Goal: Check status: Check status

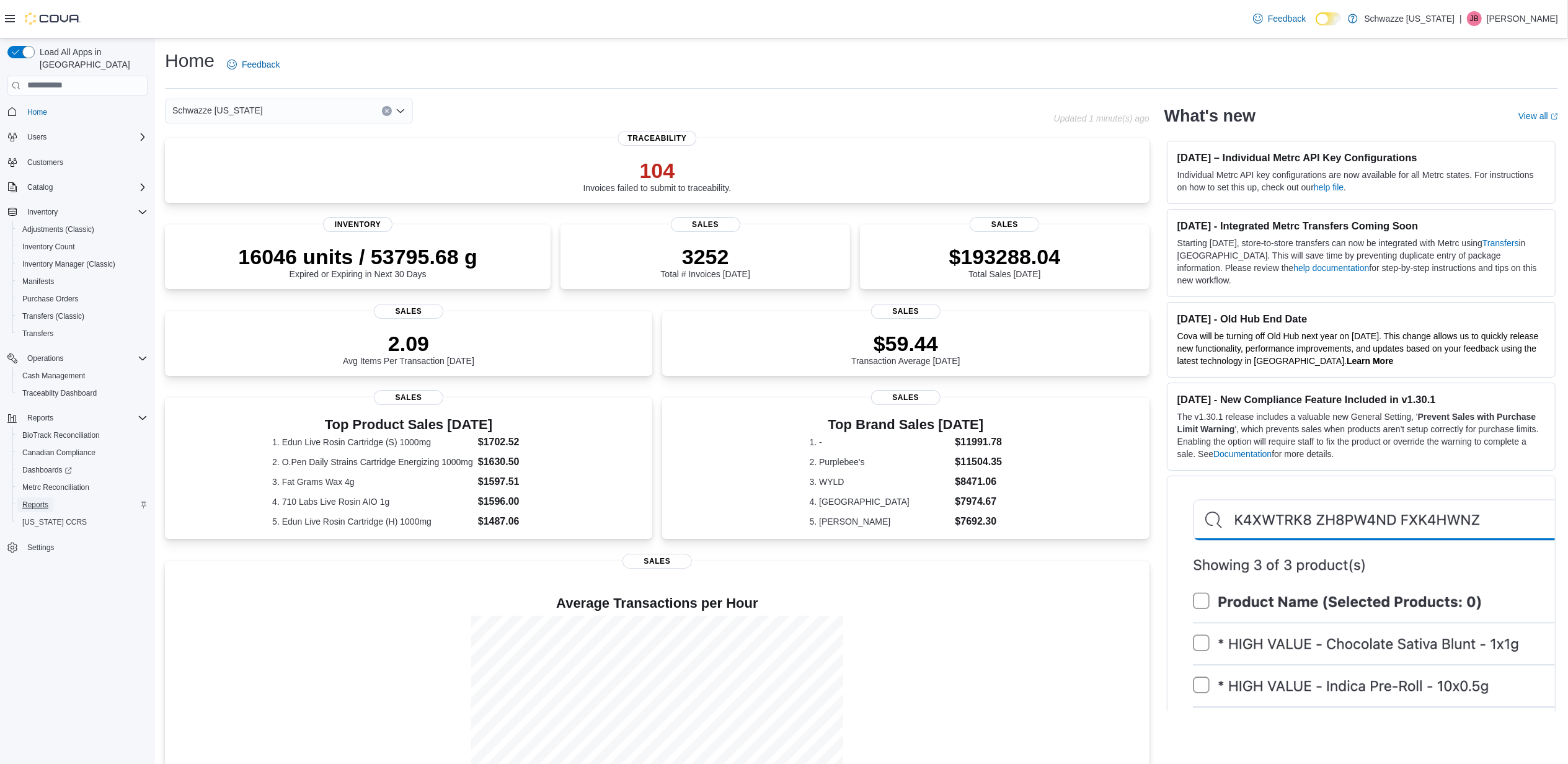
click at [30, 497] on span "Reports" at bounding box center [35, 505] width 26 height 15
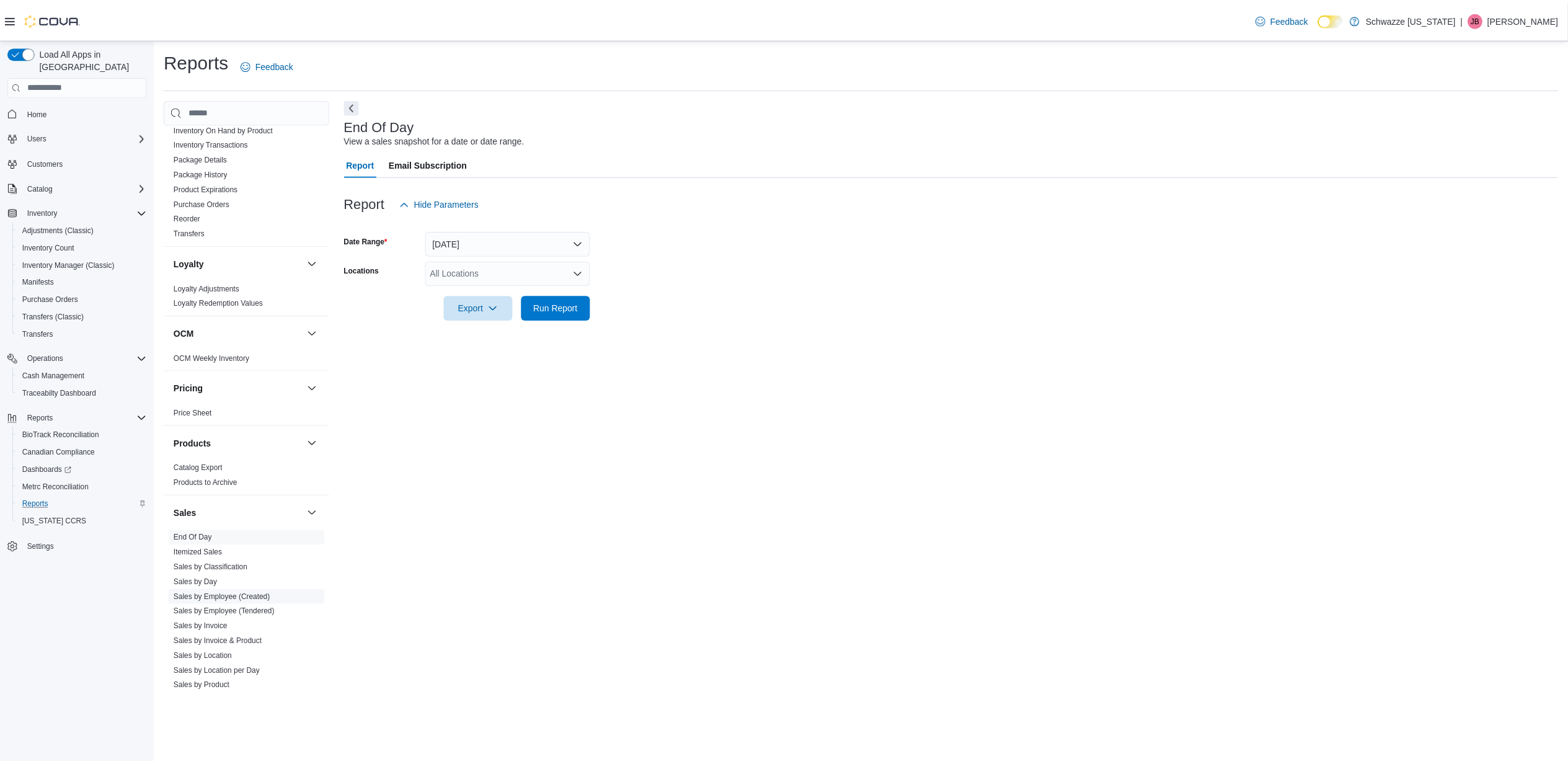
scroll to position [579, 0]
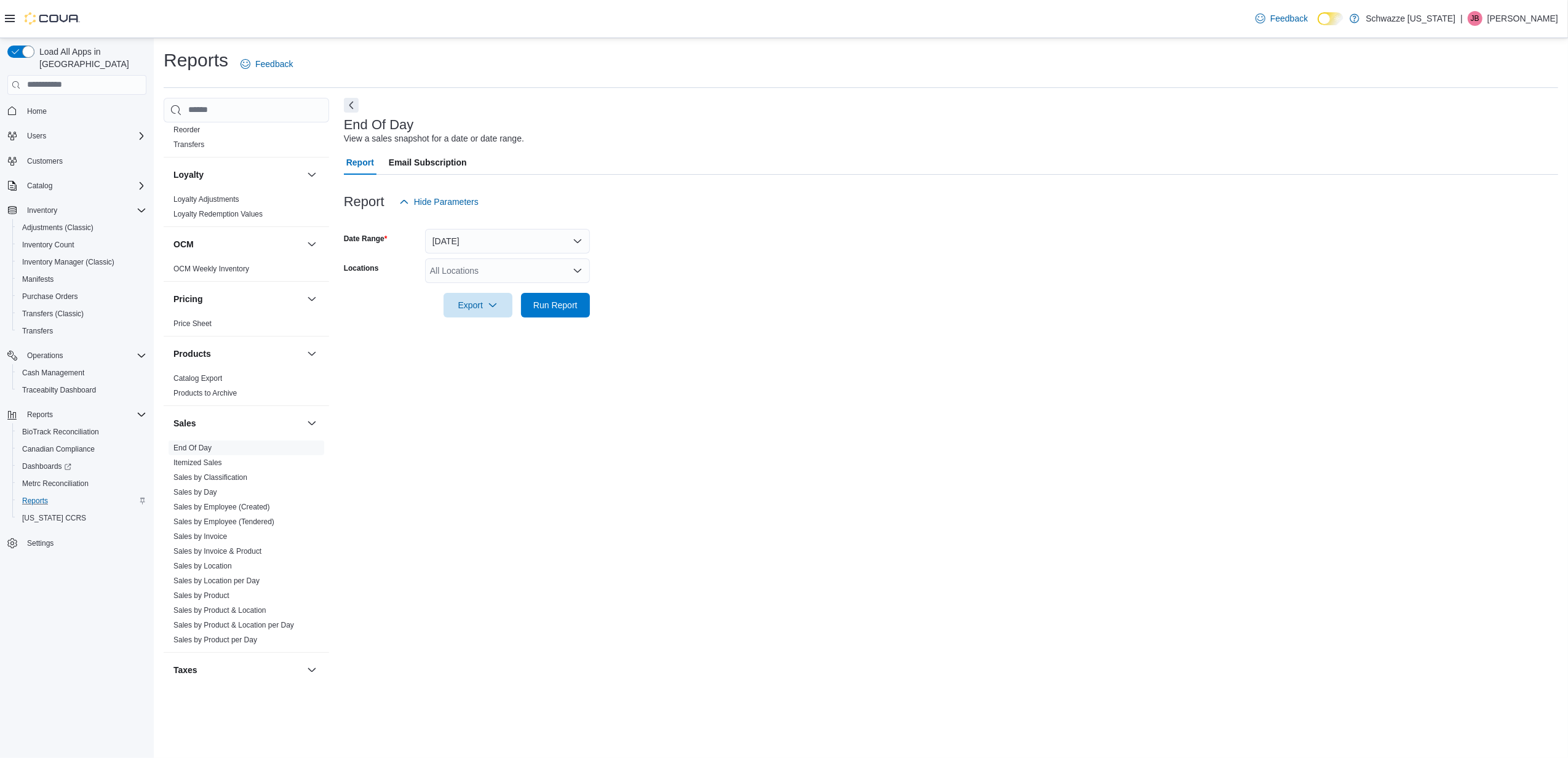
click at [202, 440] on div "Sales" at bounding box center [246, 424] width 165 height 35
click at [203, 448] on link "End Of Day" at bounding box center [192, 448] width 38 height 9
click at [583, 267] on div "All Locations" at bounding box center [507, 271] width 165 height 25
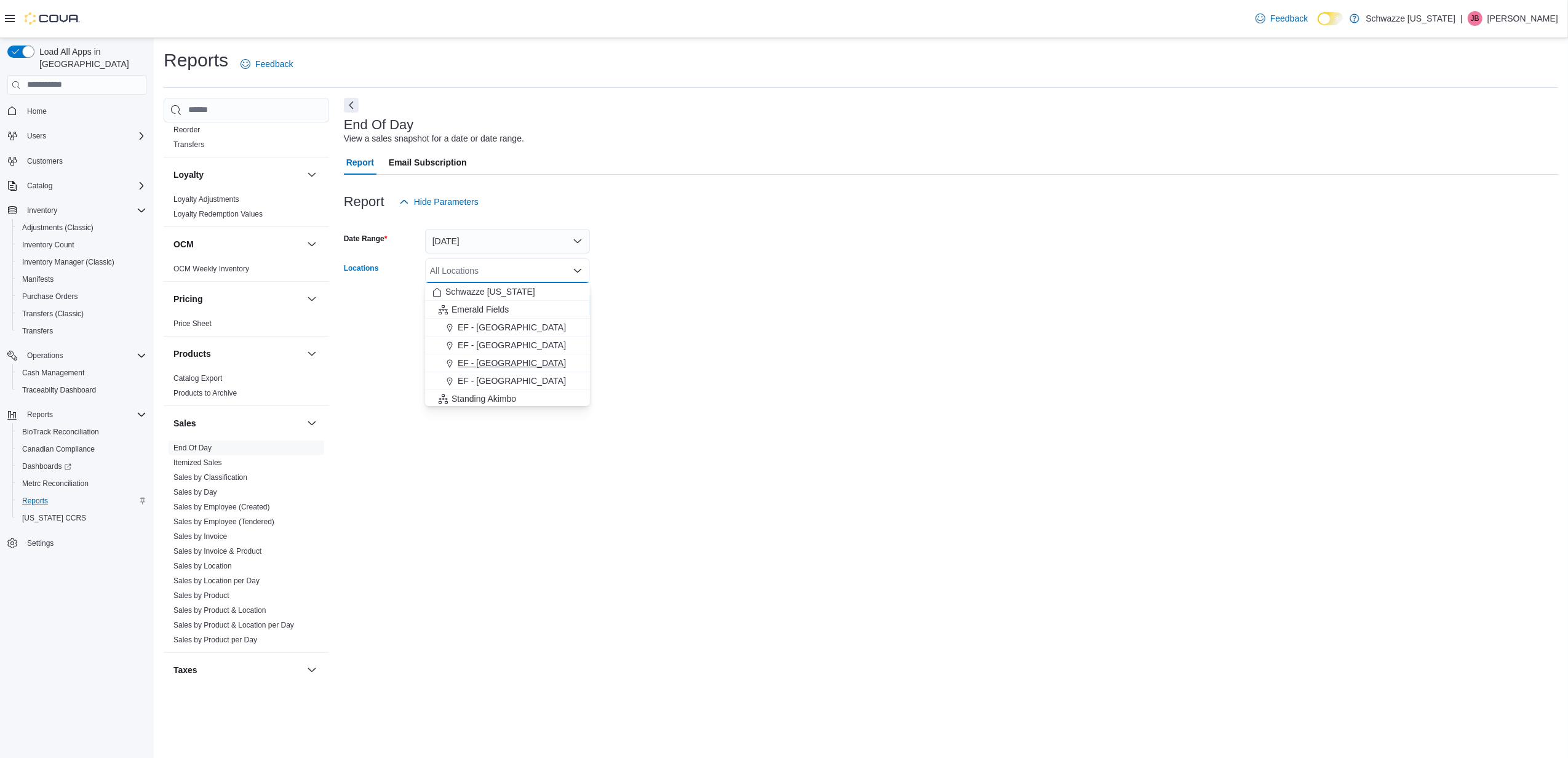
click at [517, 367] on span "EF - [GEOGRAPHIC_DATA]" at bounding box center [512, 363] width 109 height 12
drag, startPoint x: 790, startPoint y: 304, endPoint x: 596, endPoint y: 315, distance: 194.3
click at [791, 303] on form "Date Range [DATE] Locations [GEOGRAPHIC_DATA] - [GEOGRAPHIC_DATA] Combo box. Se…" at bounding box center [951, 266] width 1215 height 104
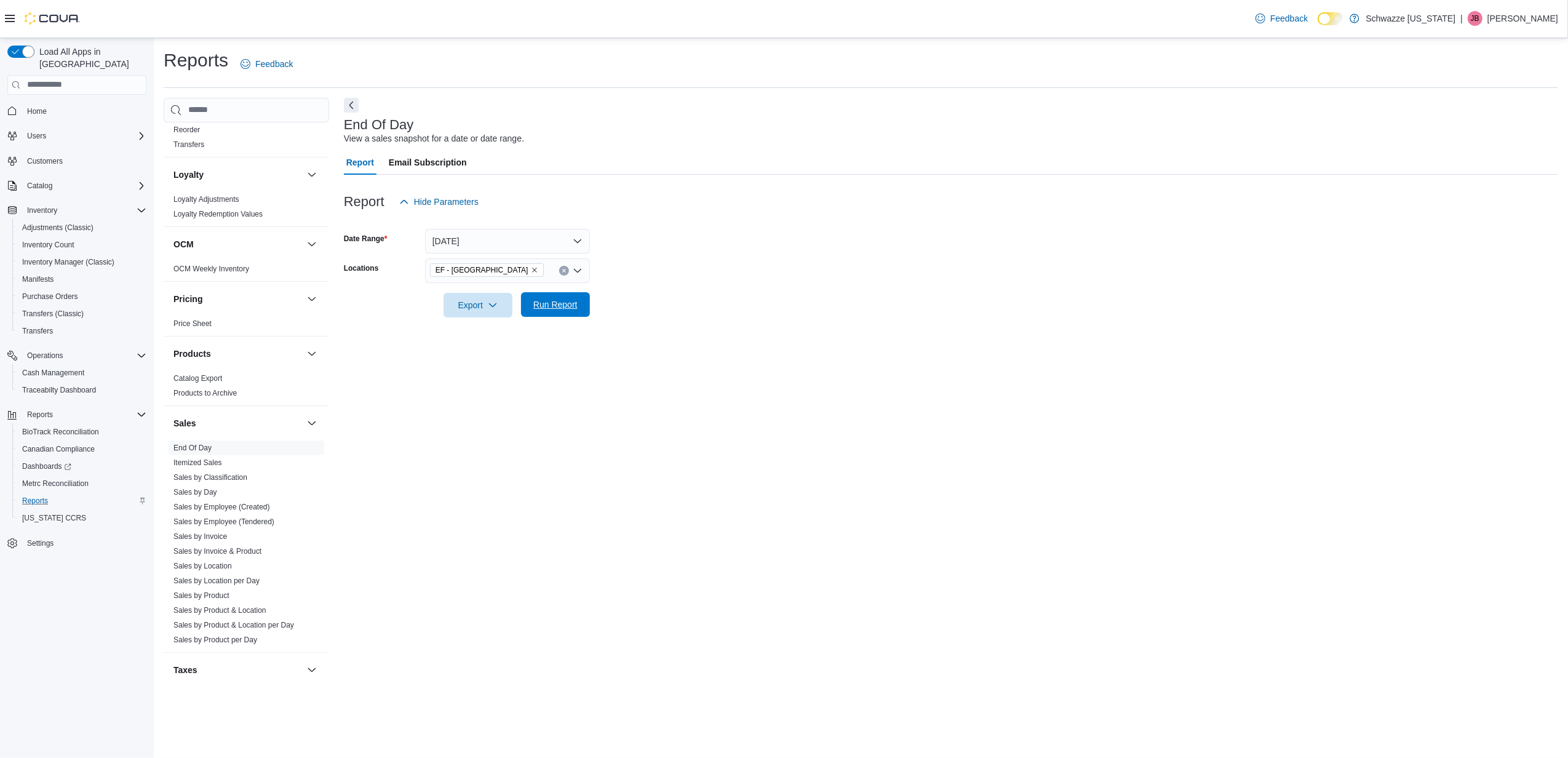
click at [560, 299] on span "Run Report" at bounding box center [556, 305] width 44 height 12
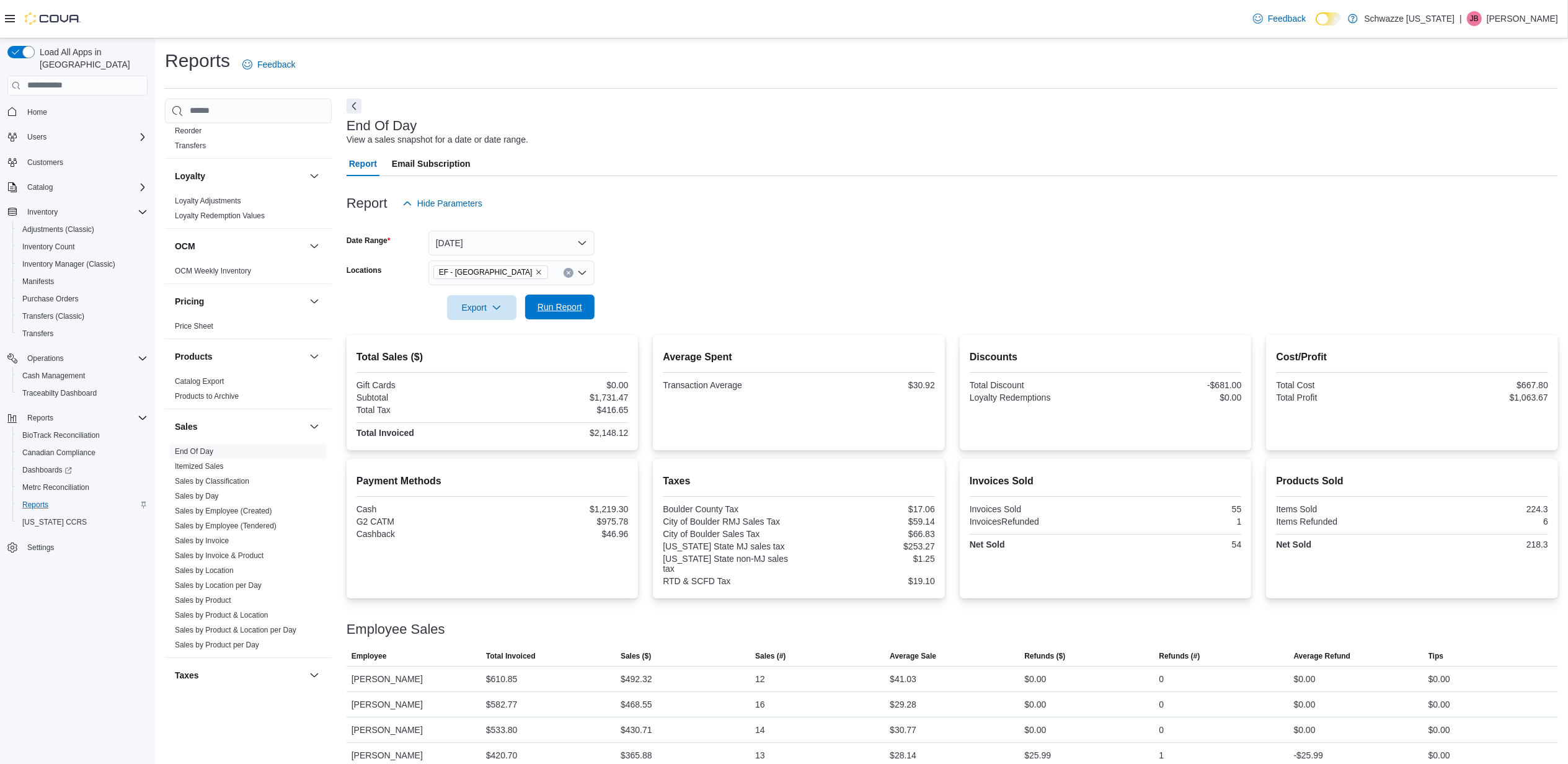
click at [568, 313] on span "Run Report" at bounding box center [560, 307] width 55 height 25
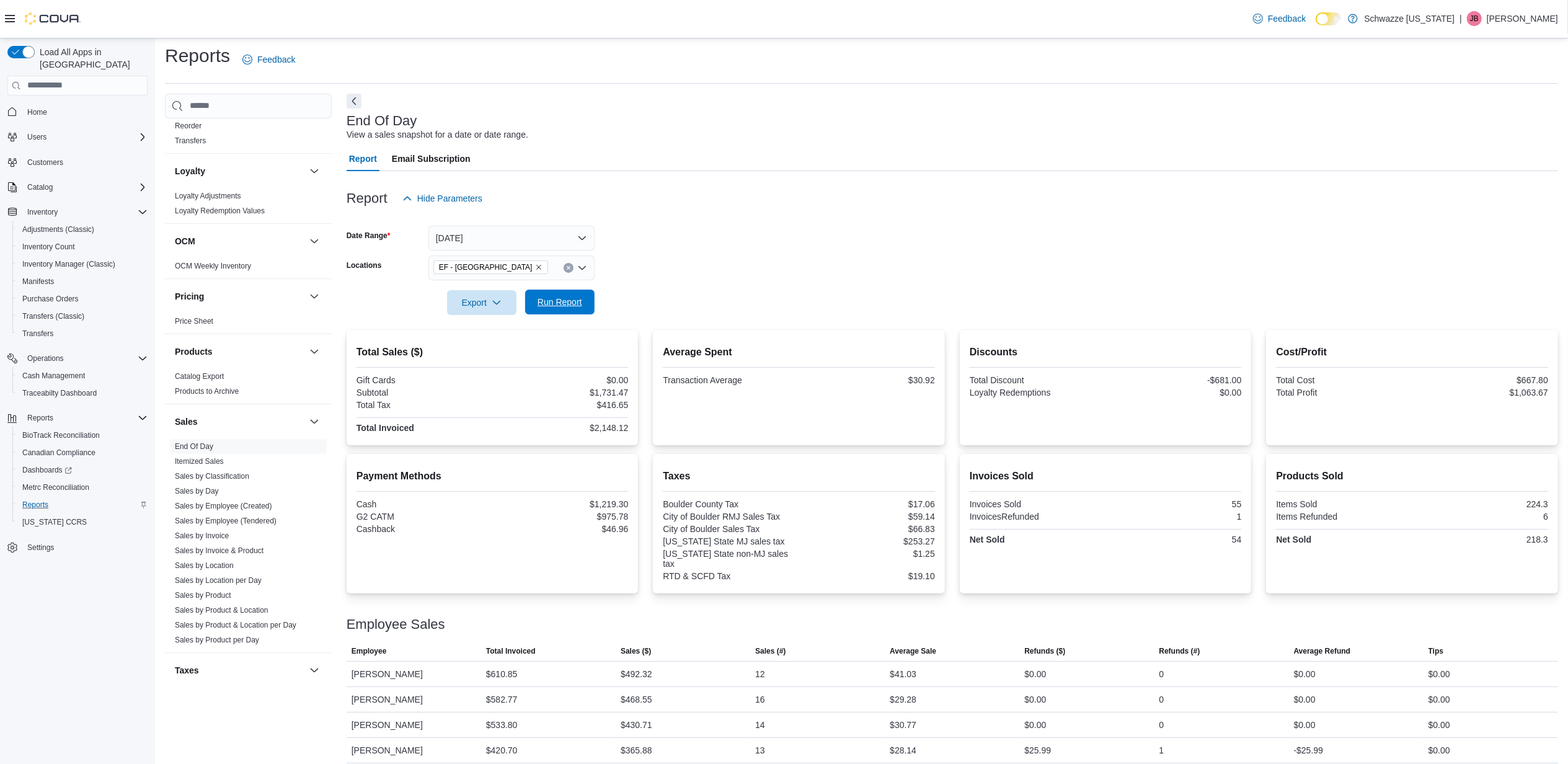
click at [569, 305] on span "Run Report" at bounding box center [560, 302] width 45 height 12
click at [577, 239] on button "[DATE]" at bounding box center [511, 238] width 166 height 25
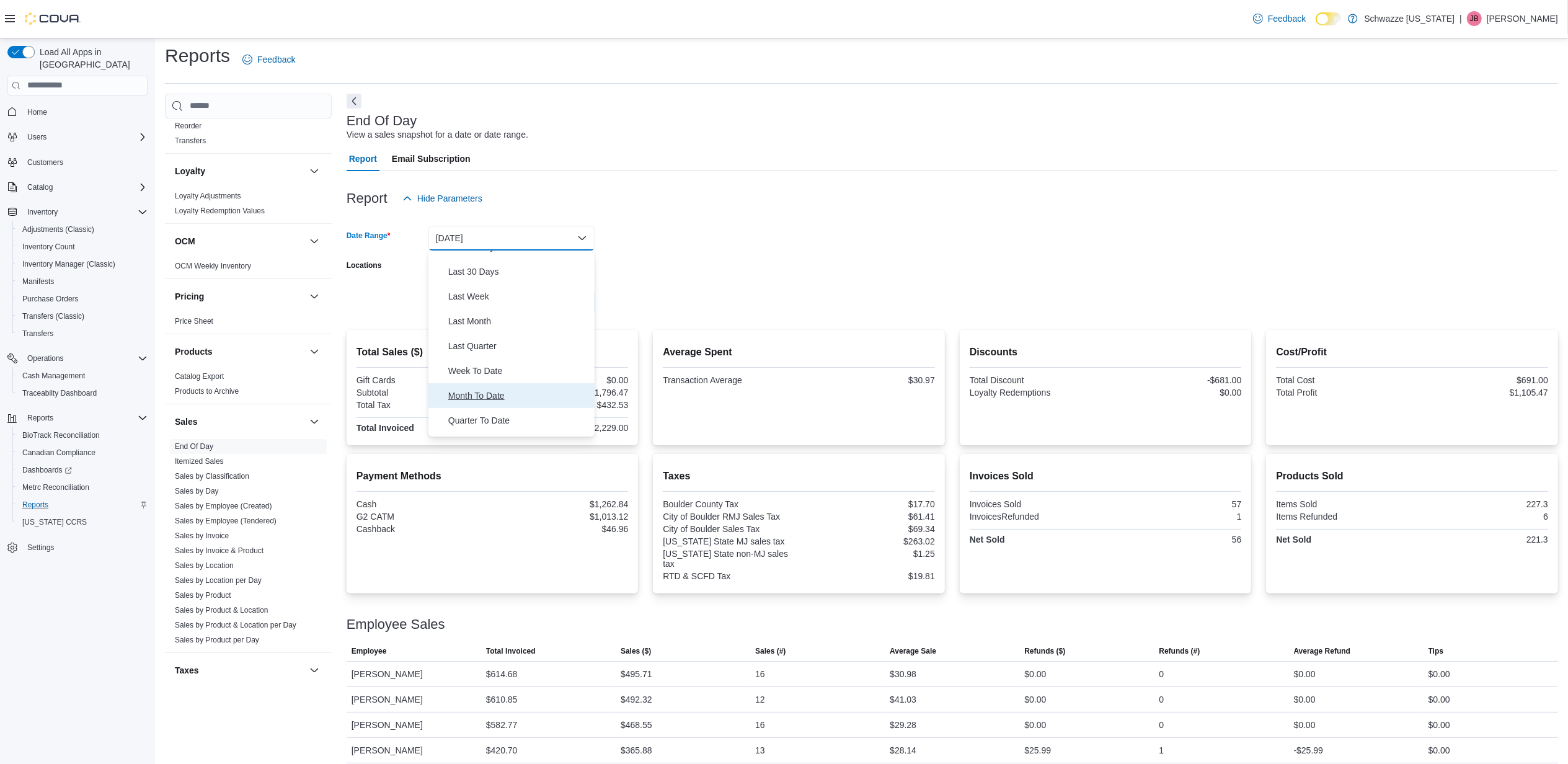
click at [474, 398] on span "Month To Date" at bounding box center [518, 396] width 141 height 15
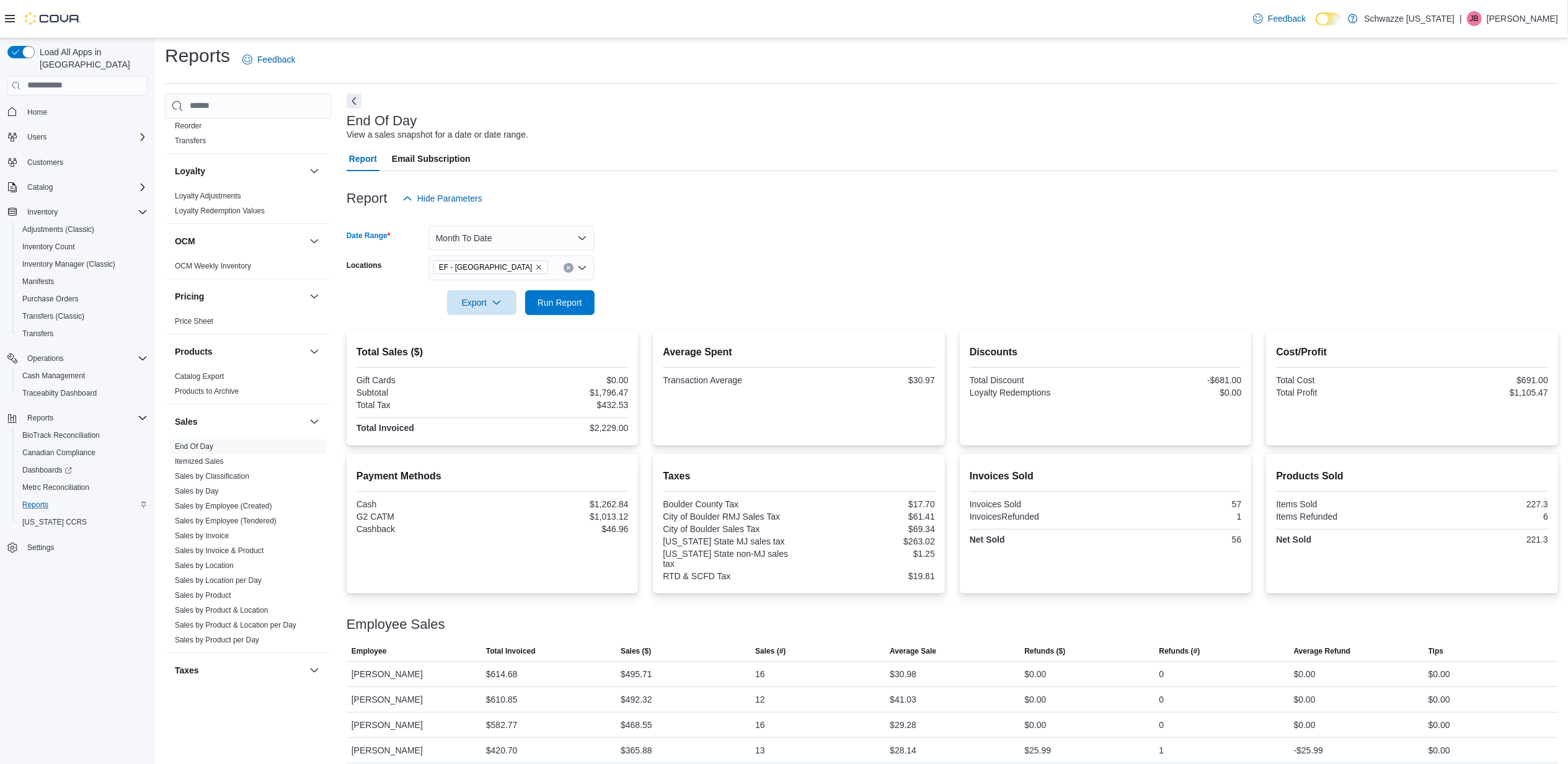
click at [569, 288] on div at bounding box center [953, 285] width 1212 height 10
click at [569, 301] on span "Run Report" at bounding box center [560, 302] width 45 height 12
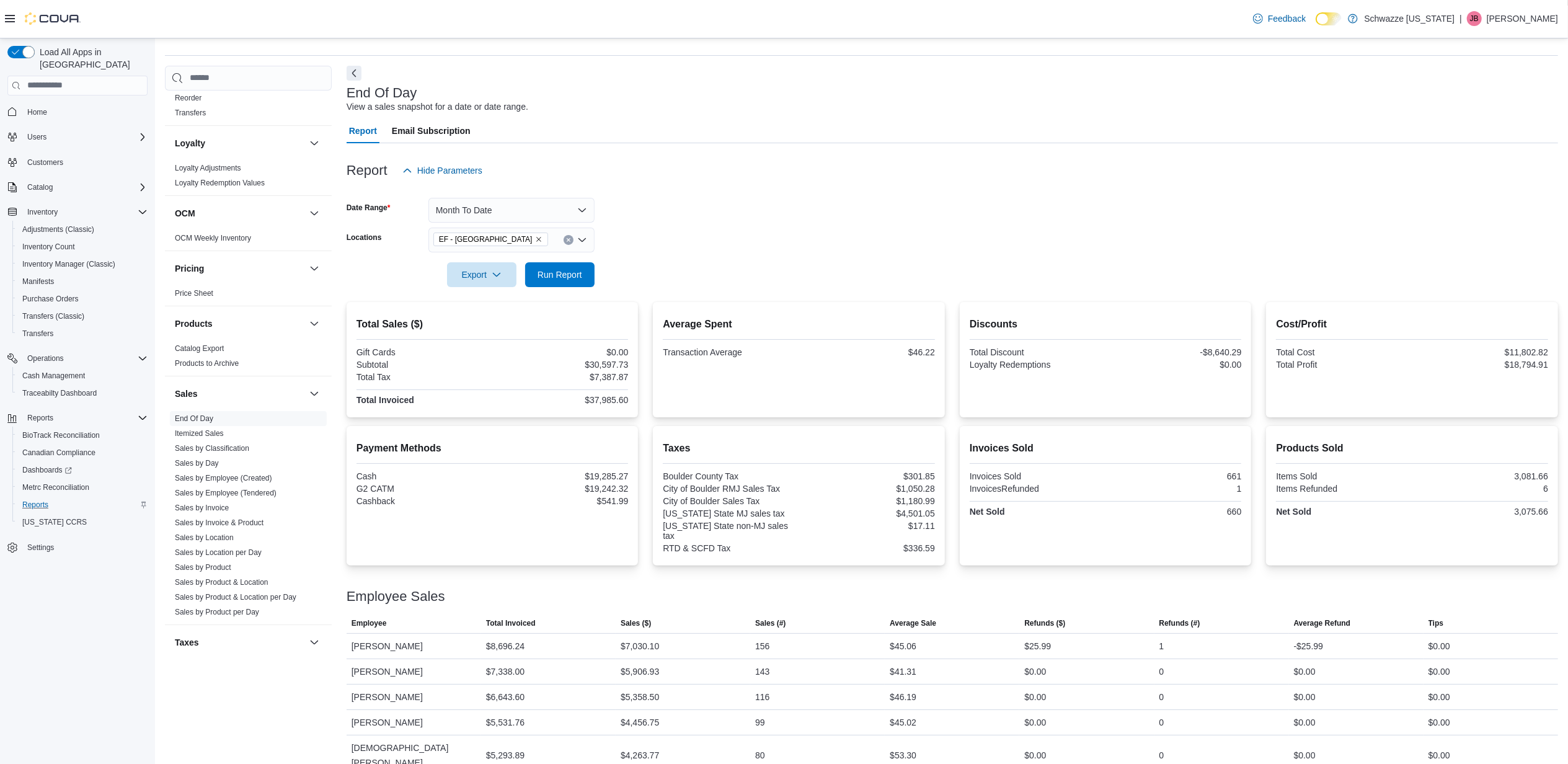
scroll to position [56, 0]
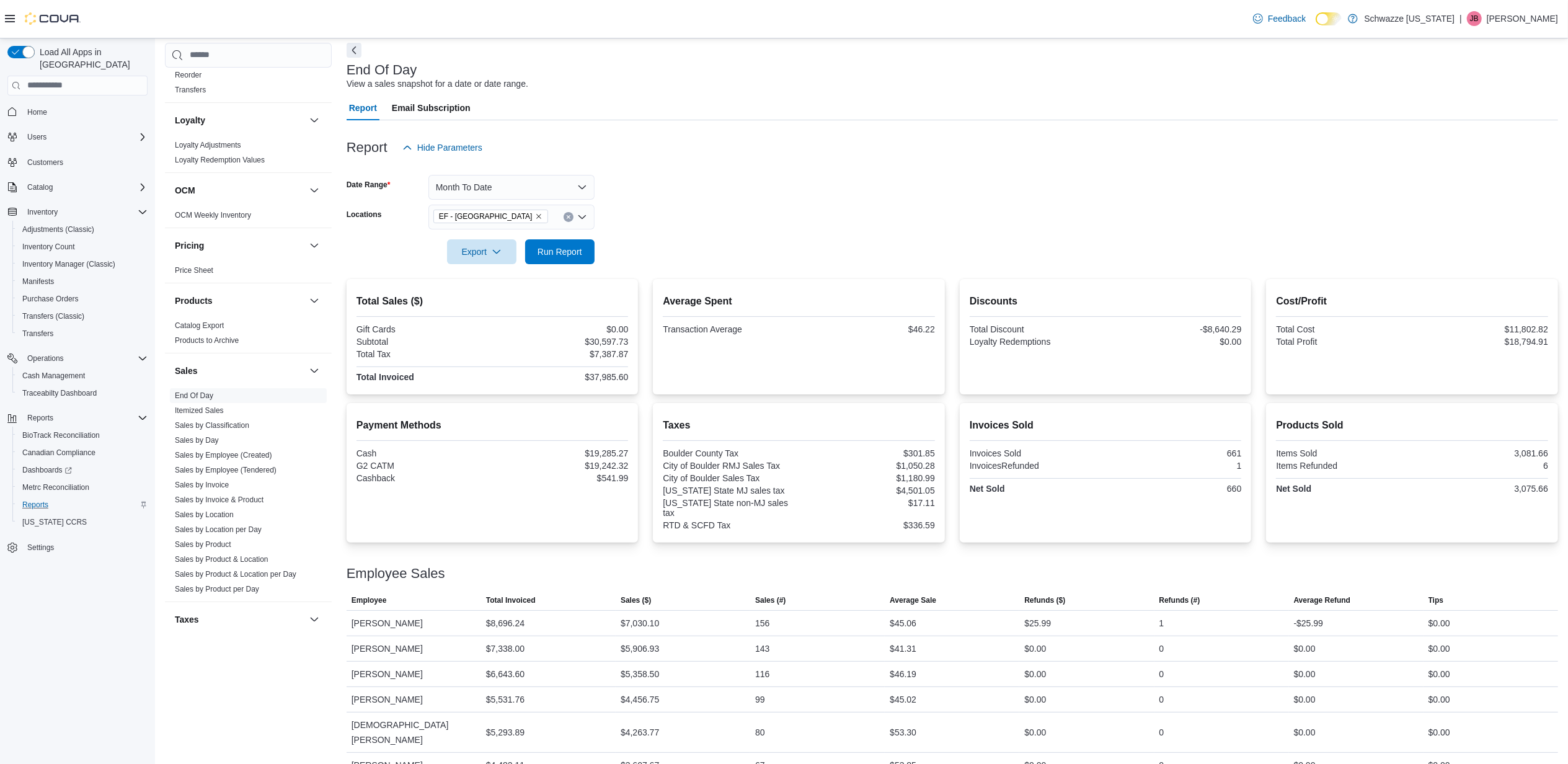
drag, startPoint x: 668, startPoint y: 228, endPoint x: 604, endPoint y: 234, distance: 64.3
click at [668, 229] on div at bounding box center [953, 234] width 1212 height 10
click at [559, 180] on button "Month To Date" at bounding box center [511, 187] width 166 height 25
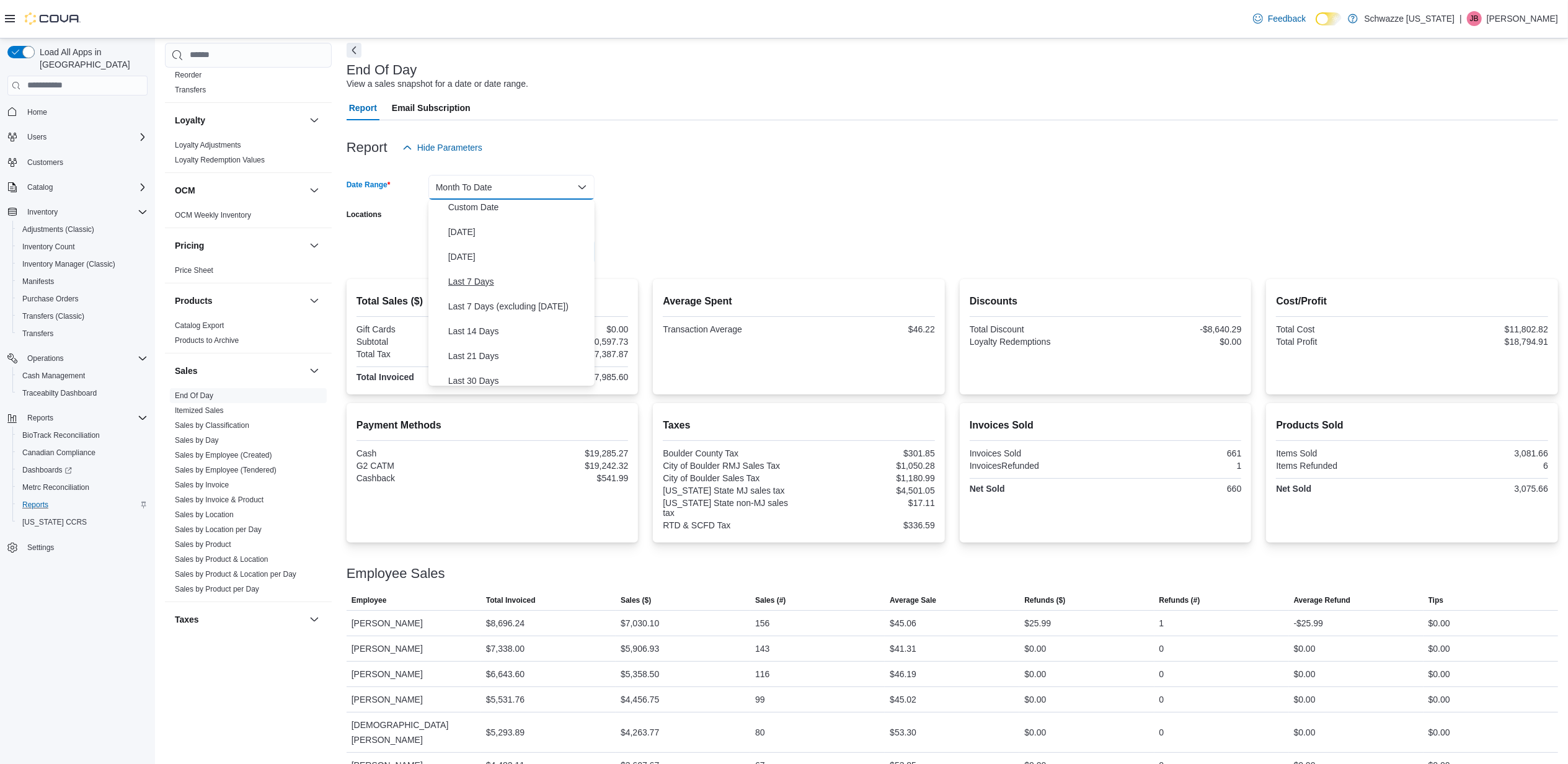
scroll to position [0, 0]
click at [457, 237] on span "[DATE]" at bounding box center [518, 237] width 141 height 15
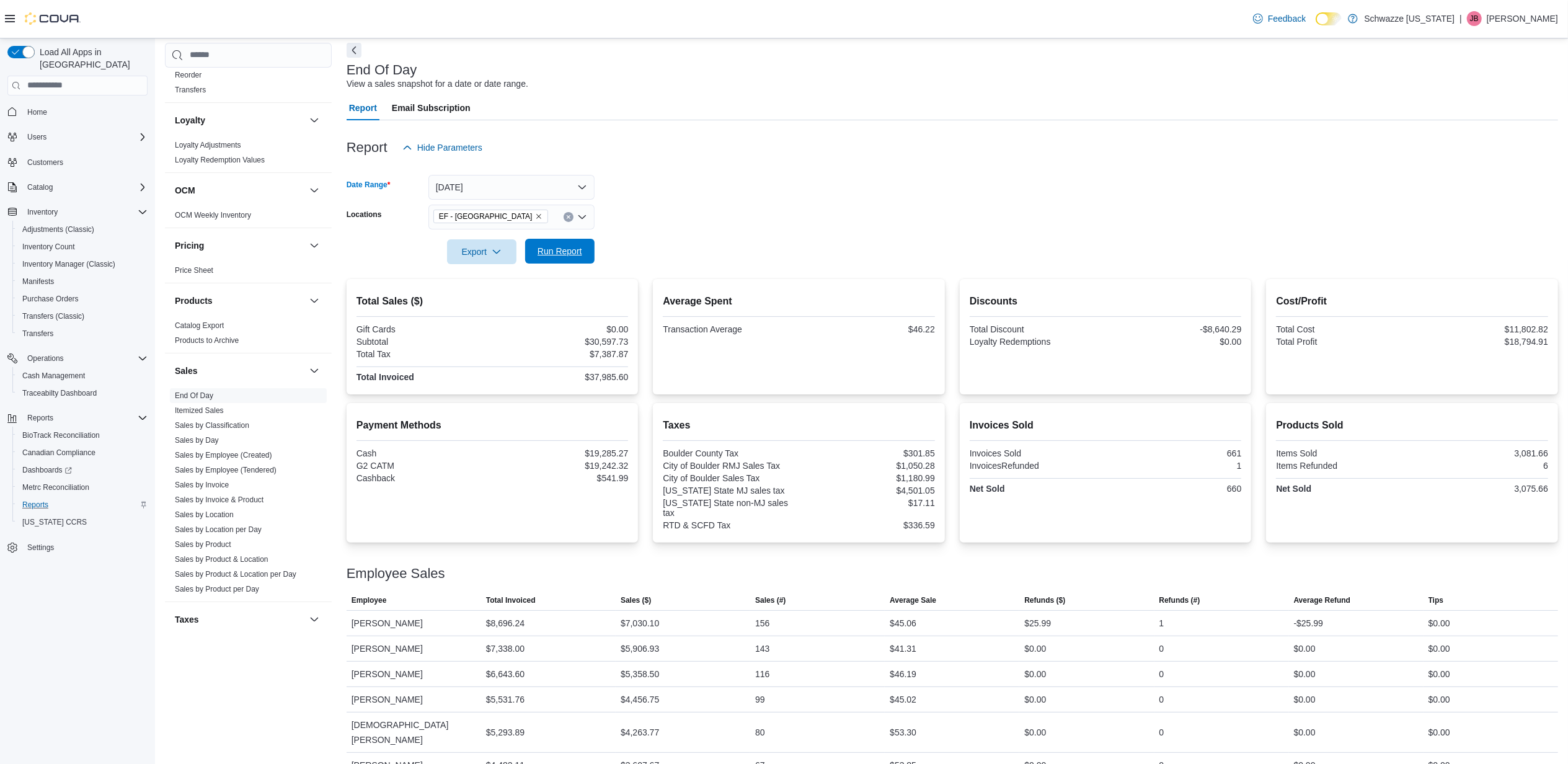
click at [551, 253] on span "Run Report" at bounding box center [560, 251] width 45 height 12
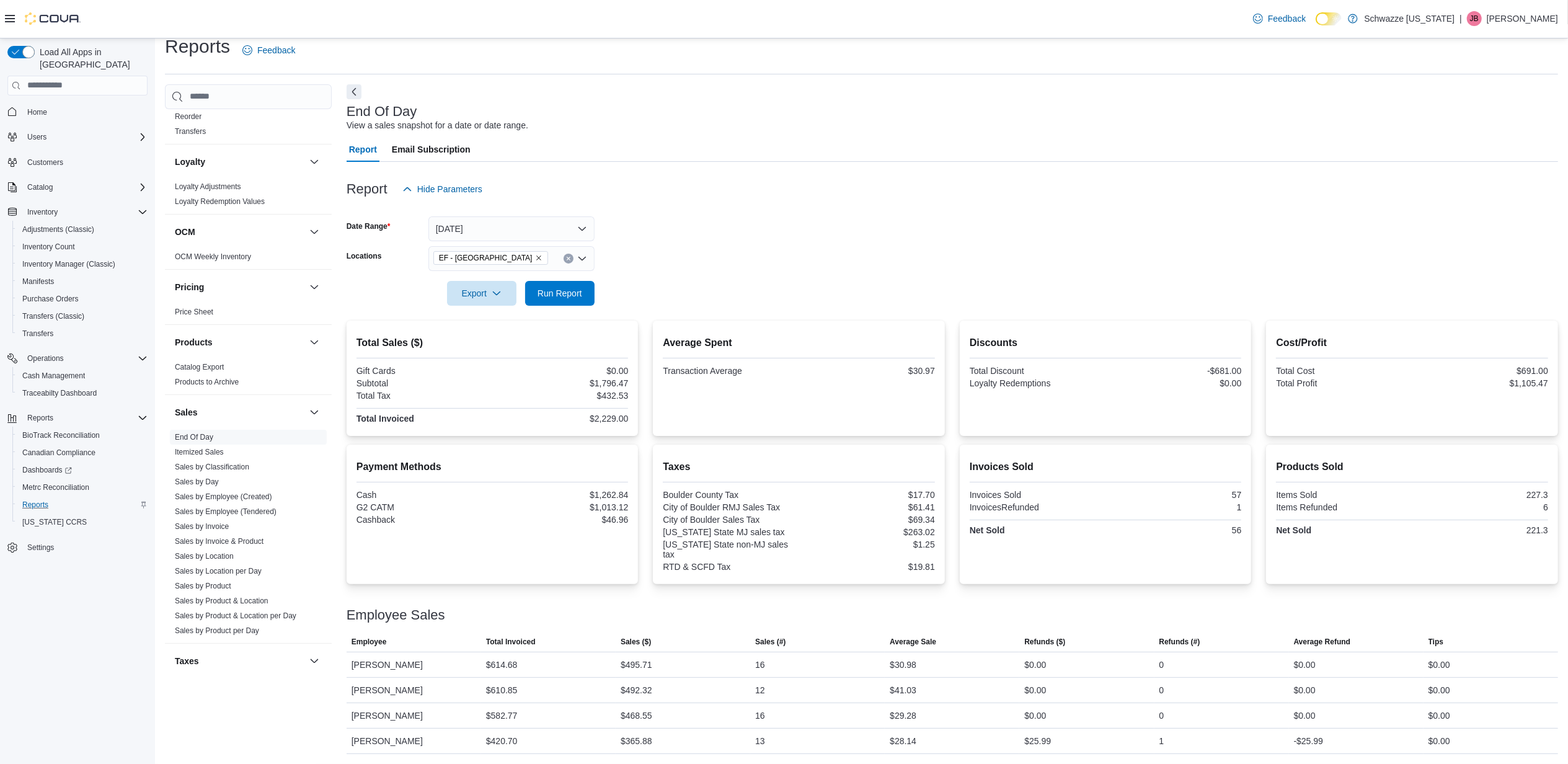
scroll to position [5, 0]
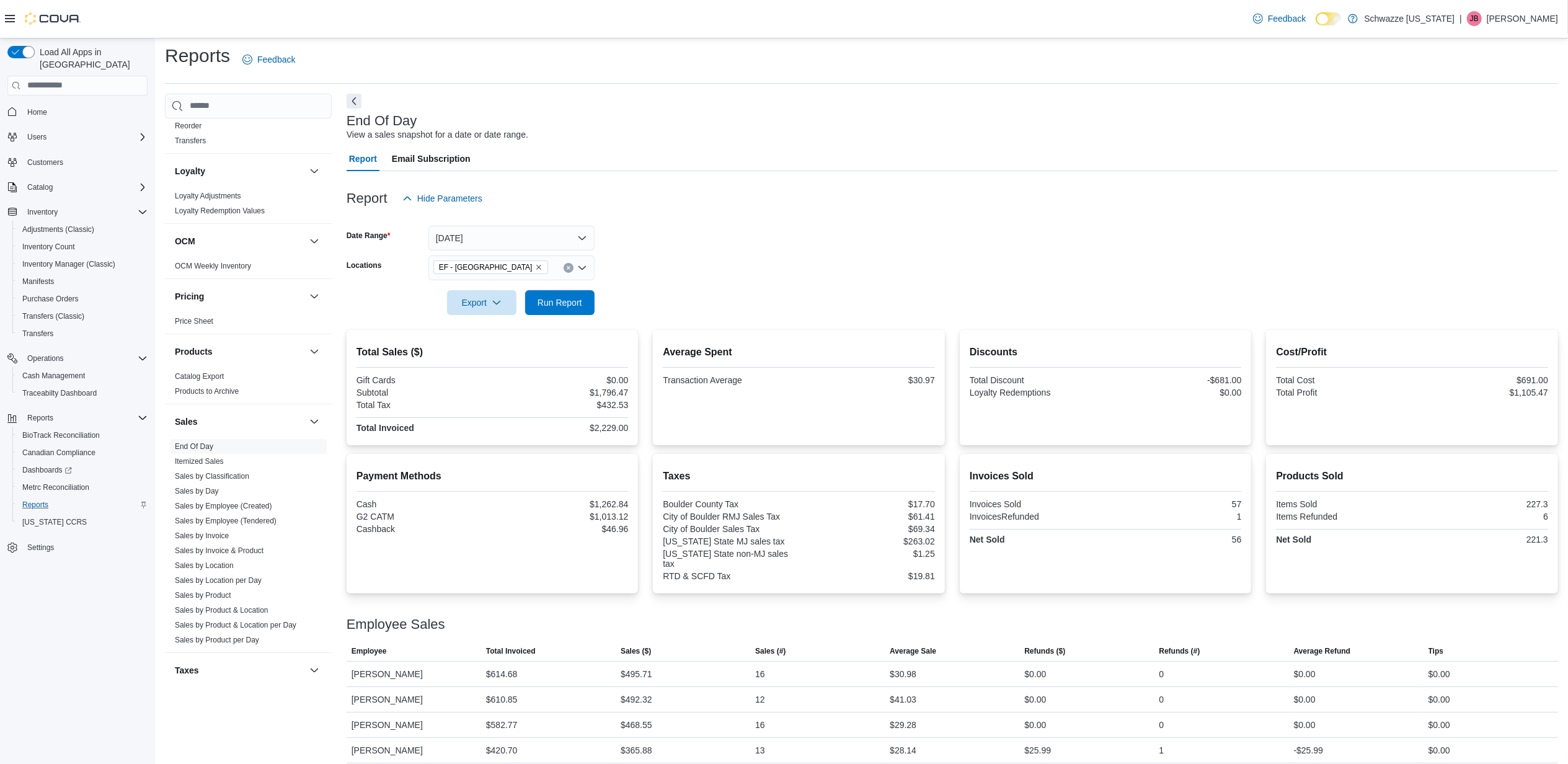
click at [562, 285] on div at bounding box center [953, 285] width 1212 height 10
click at [571, 300] on span "Run Report" at bounding box center [560, 302] width 45 height 12
click at [525, 290] on button "Run Report" at bounding box center [560, 302] width 70 height 25
click at [568, 304] on span "Run Report" at bounding box center [560, 302] width 45 height 12
click at [578, 296] on span "Run Report" at bounding box center [560, 302] width 45 height 12
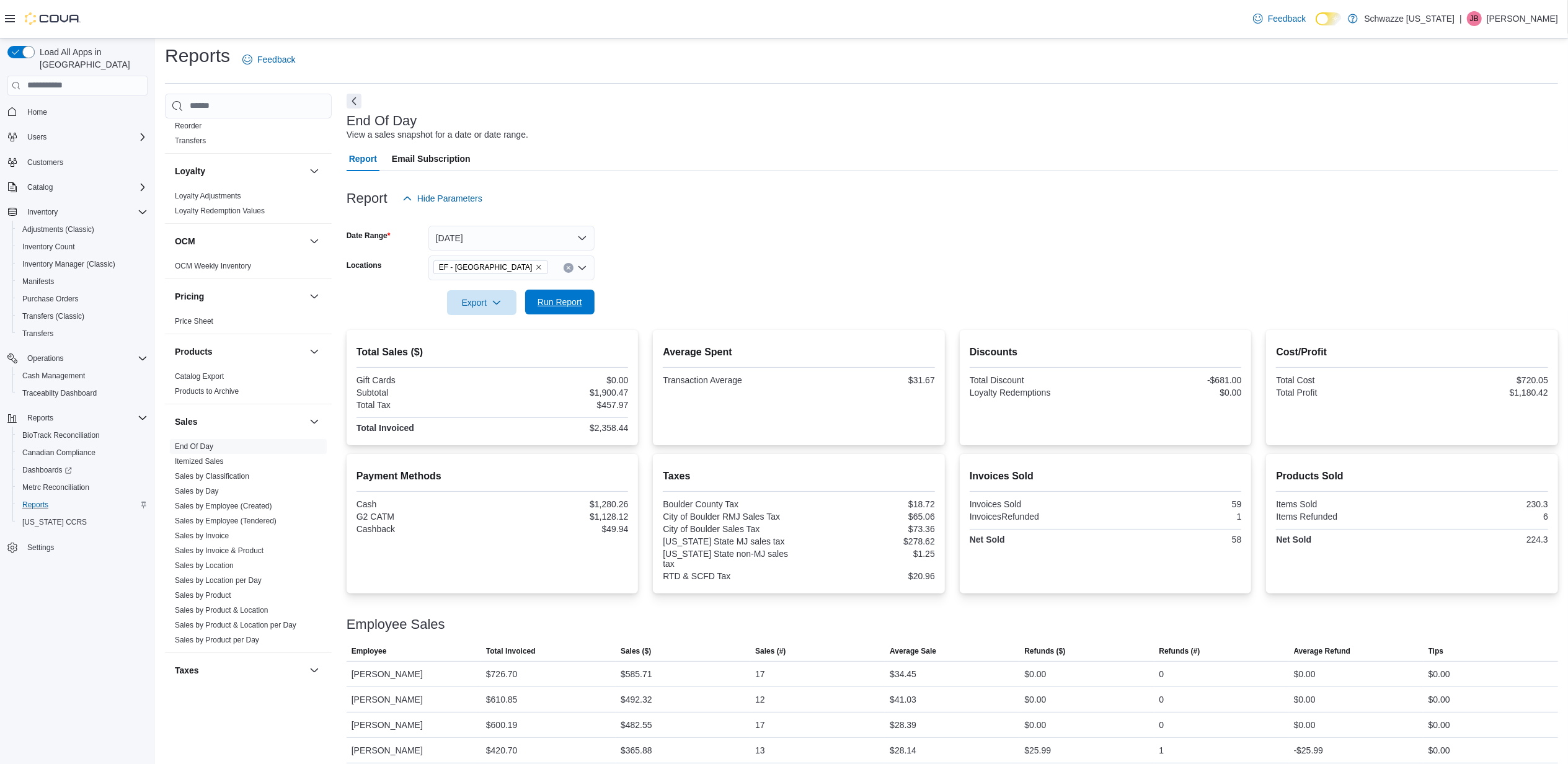
click at [571, 303] on span "Run Report" at bounding box center [560, 302] width 45 height 12
click at [558, 297] on span "Run Report" at bounding box center [560, 302] width 45 height 12
